Goal: Download file/media: Obtain a digital file from the website

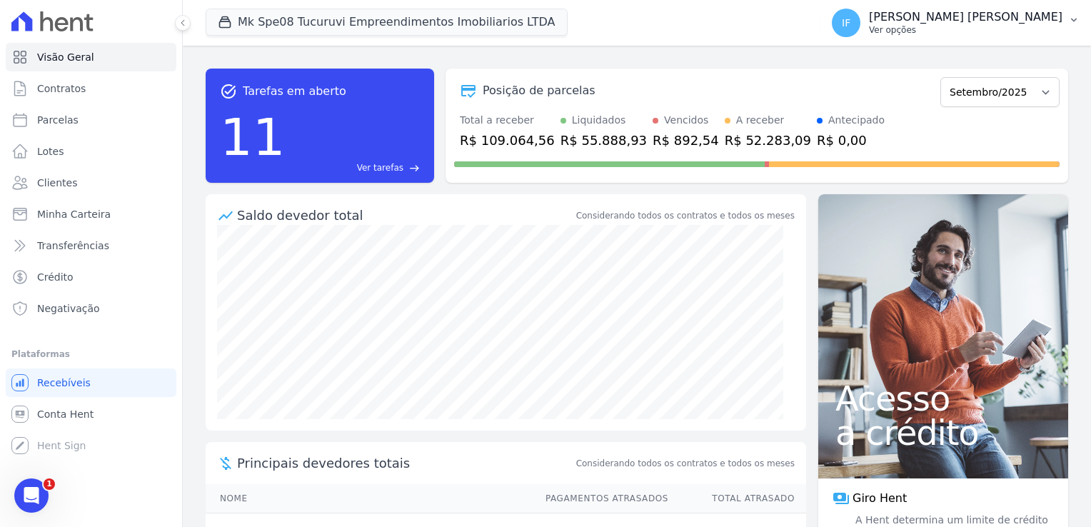
click at [992, 21] on p "[PERSON_NAME] [PERSON_NAME]" at bounding box center [966, 17] width 194 height 14
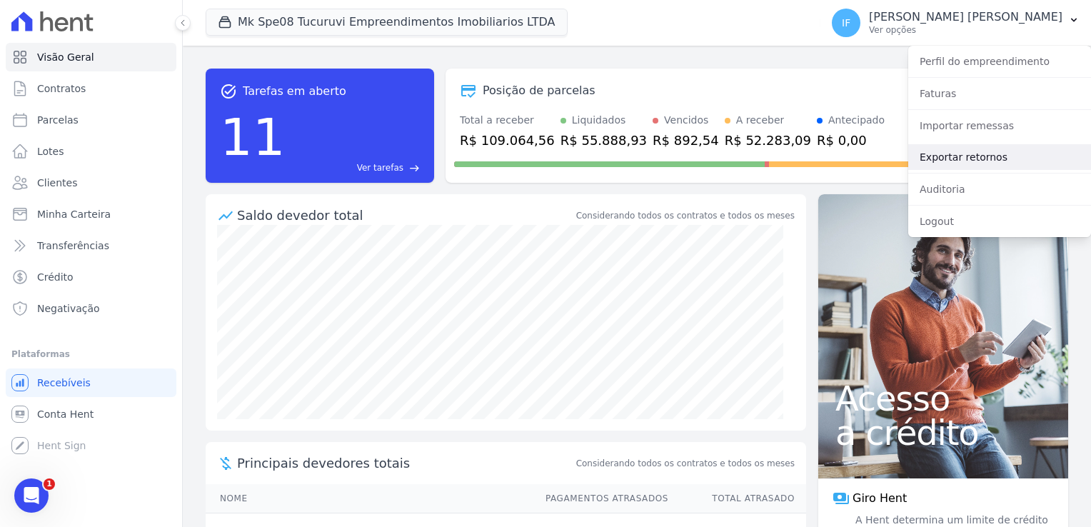
click at [979, 161] on link "Exportar retornos" at bounding box center [999, 157] width 183 height 26
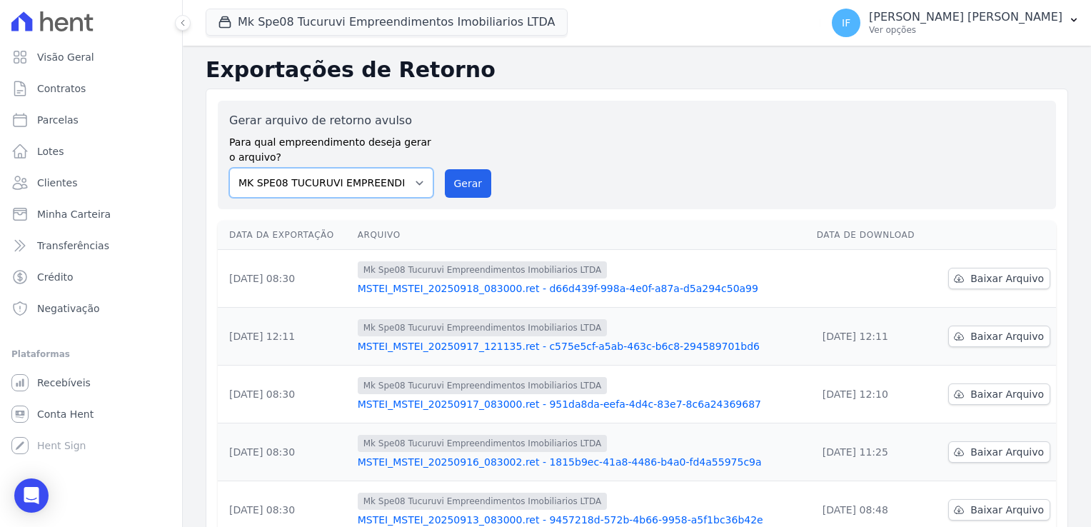
click at [408, 187] on select "MARKA SPE04 CURUÇA MARKA SPE06 EMPREENDIMENTOS E PARTICIPACOES LTDA MK SPE01 PE…" at bounding box center [331, 183] width 204 height 30
click at [486, 124] on div "Gerar arquivo de retorno avulso Para qual empreendimento deseja gerar o arquivo…" at bounding box center [637, 155] width 816 height 86
click at [293, 24] on button "Mk Spe08 Tucuruvi Empreendimentos Imobiliarios LTDA" at bounding box center [387, 22] width 362 height 27
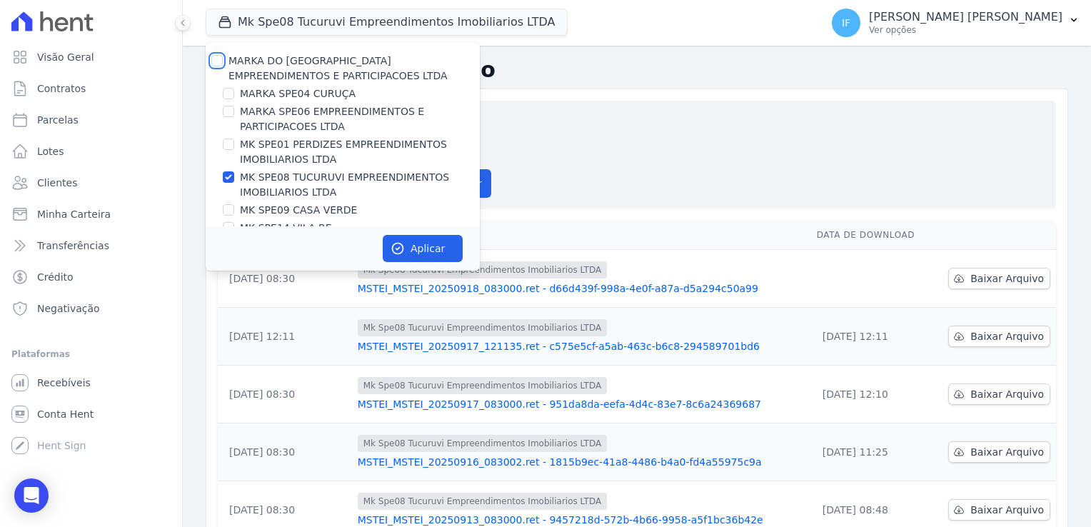
click at [214, 57] on input "MARKA DO [GEOGRAPHIC_DATA] EMPREENDIMENTOS E PARTICIPACOES LTDA" at bounding box center [216, 60] width 11 height 11
checkbox input "true"
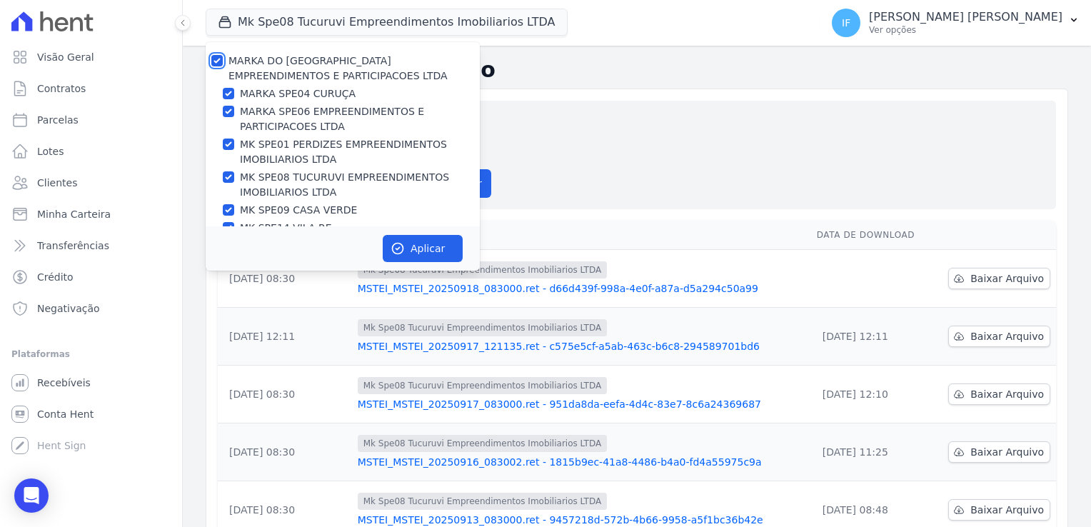
checkbox input "true"
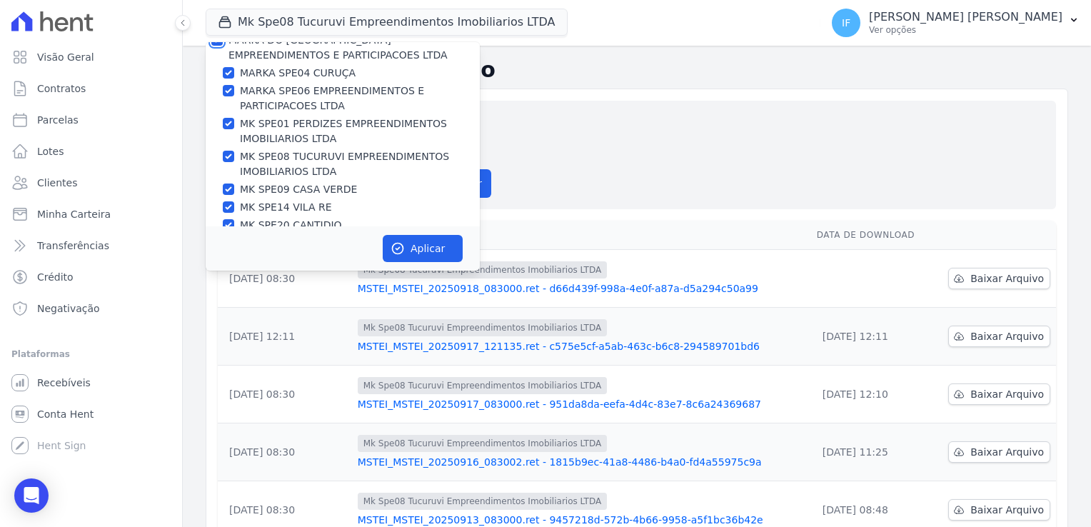
scroll to position [38, 0]
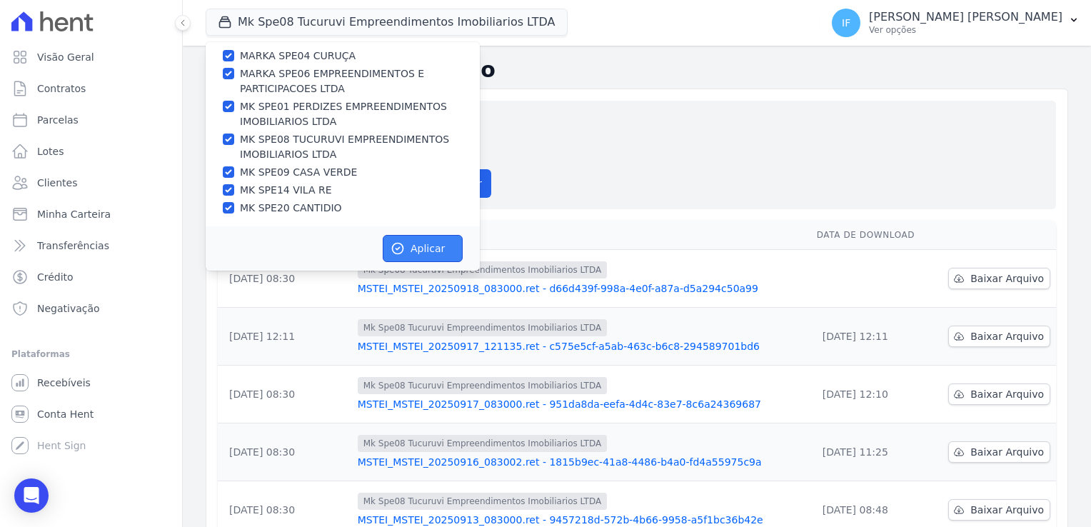
click at [423, 244] on button "Aplicar" at bounding box center [423, 248] width 80 height 27
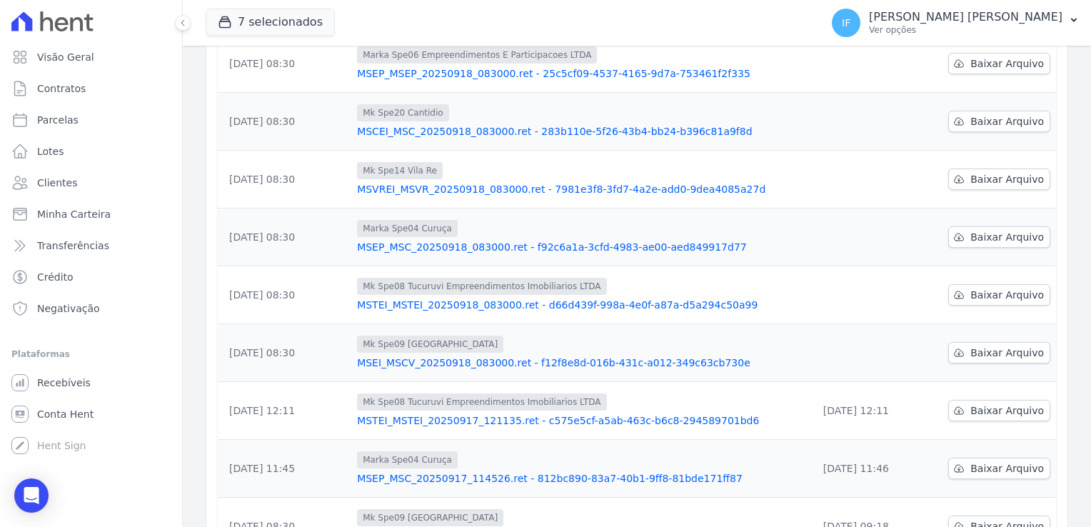
scroll to position [159, 0]
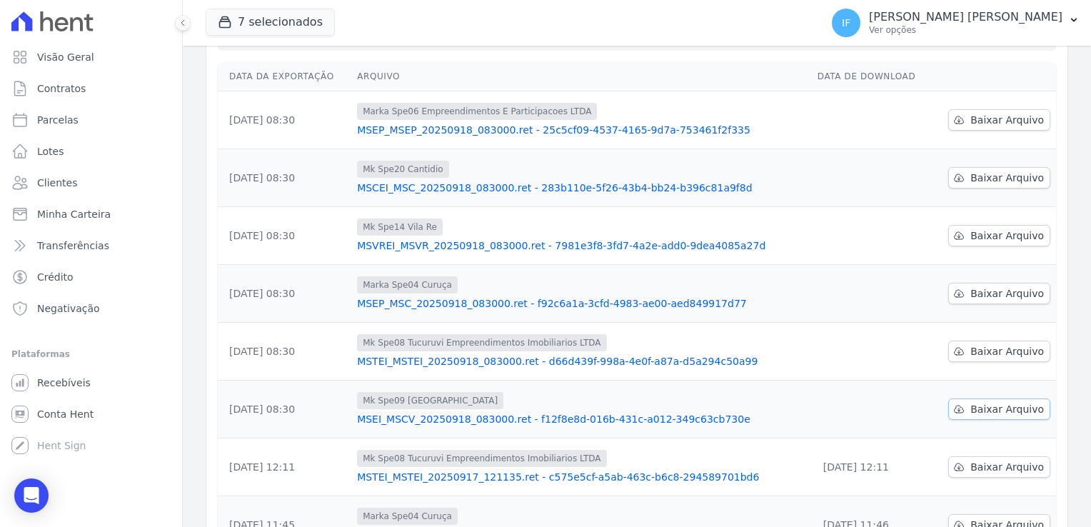
click at [989, 405] on span "Baixar Arquivo" at bounding box center [1008, 409] width 74 height 14
click at [983, 353] on span "Baixar Arquivo" at bounding box center [1008, 351] width 74 height 14
click at [978, 287] on span "Baixar Arquivo" at bounding box center [1008, 293] width 74 height 14
click at [980, 234] on span "Baixar Arquivo" at bounding box center [1008, 236] width 74 height 14
click at [974, 176] on span "Baixar Arquivo" at bounding box center [1008, 178] width 74 height 14
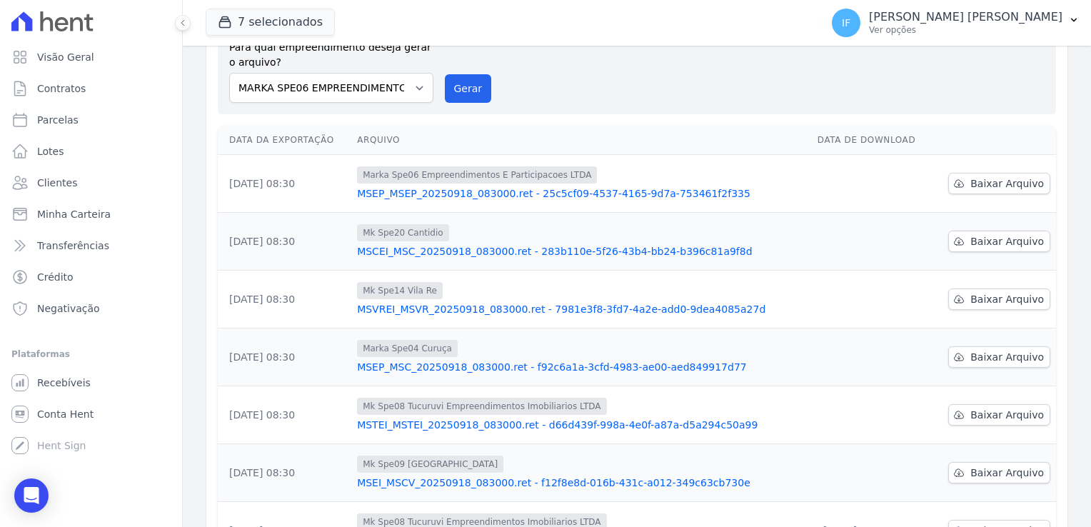
scroll to position [0, 0]
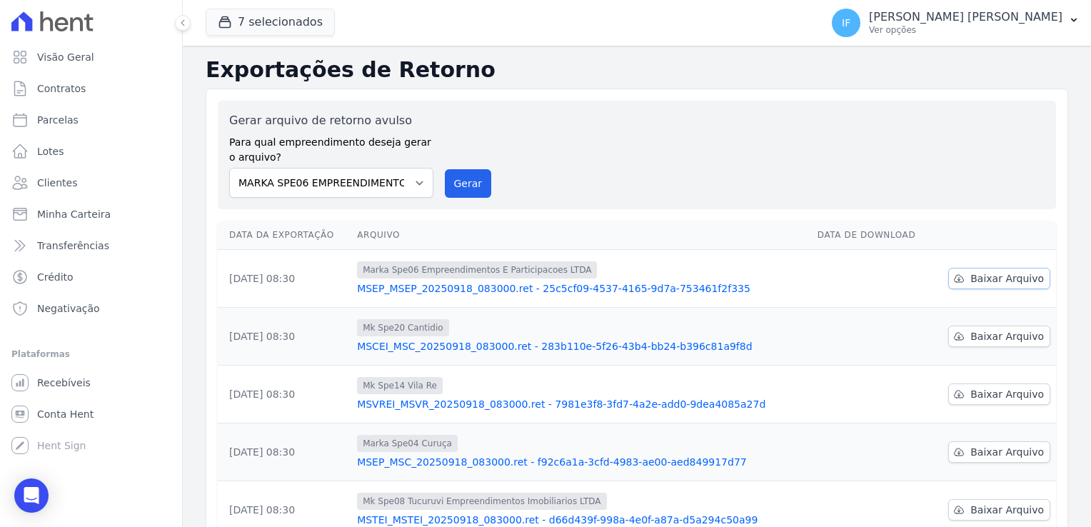
click at [985, 278] on span "Baixar Arquivo" at bounding box center [1008, 278] width 74 height 14
click at [648, 149] on div "Gerar arquivo de retorno avulso Para qual empreendimento deseja gerar o arquivo…" at bounding box center [637, 155] width 816 height 86
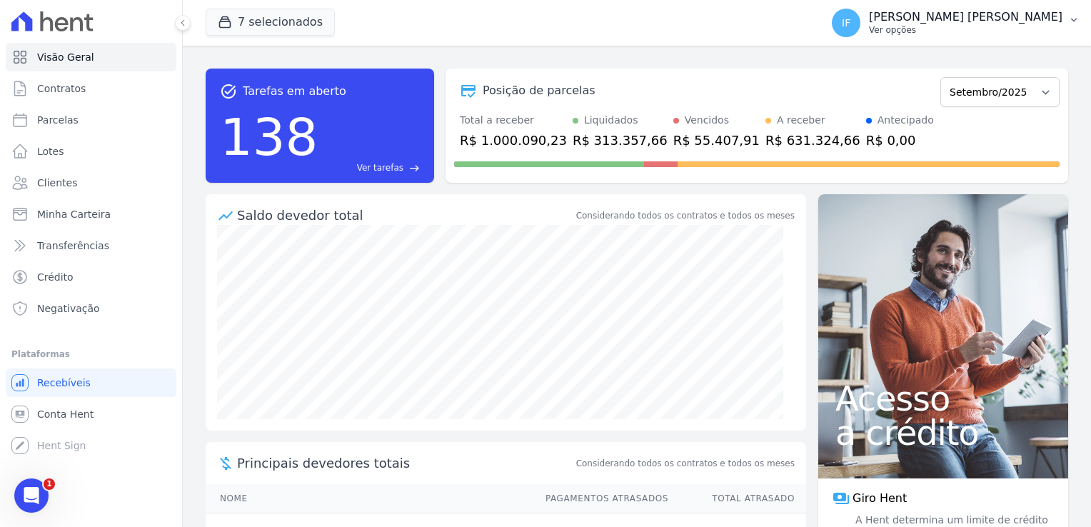
click at [981, 29] on p "Ver opções" at bounding box center [966, 29] width 194 height 11
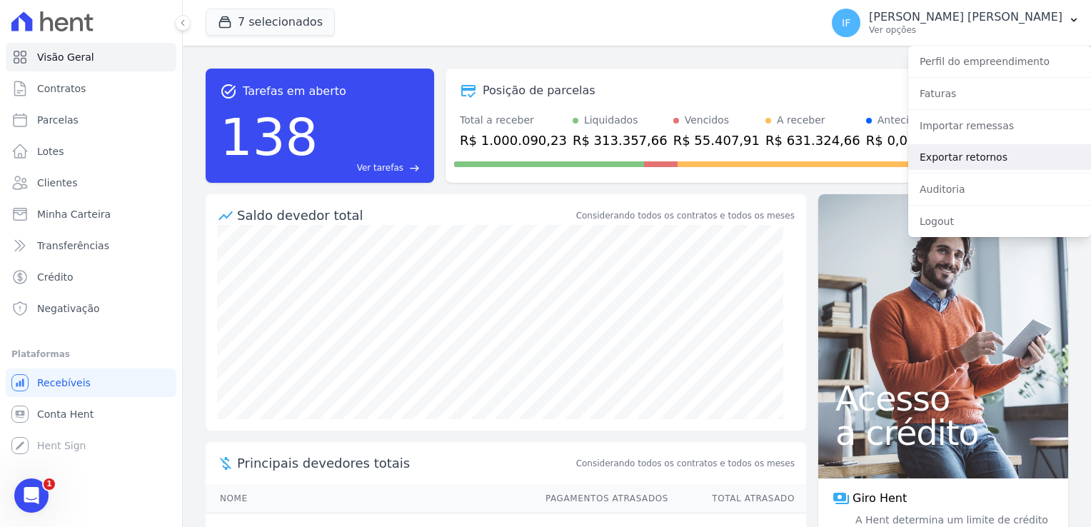
click at [1001, 159] on link "Exportar retornos" at bounding box center [999, 157] width 183 height 26
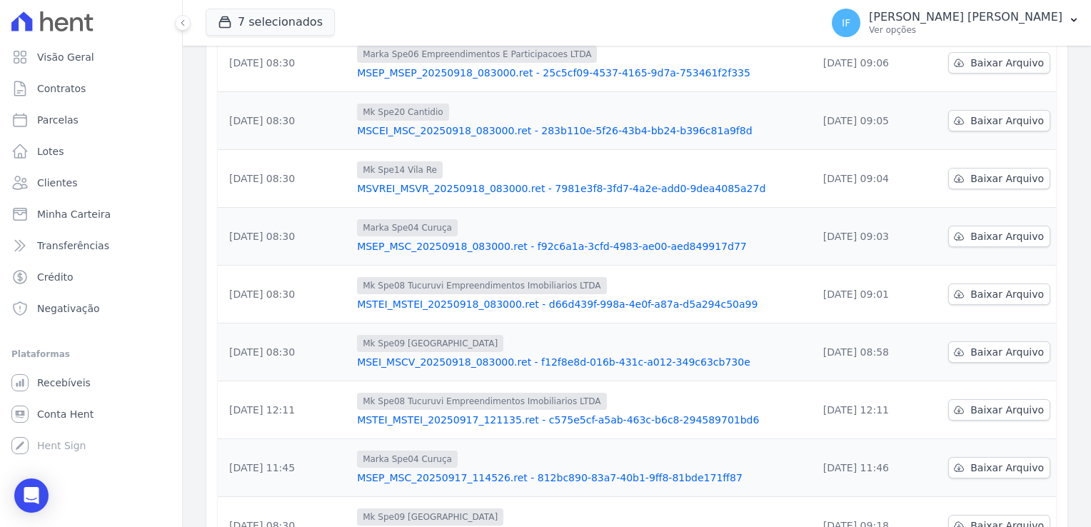
scroll to position [357, 0]
